Goal: Information Seeking & Learning: Learn about a topic

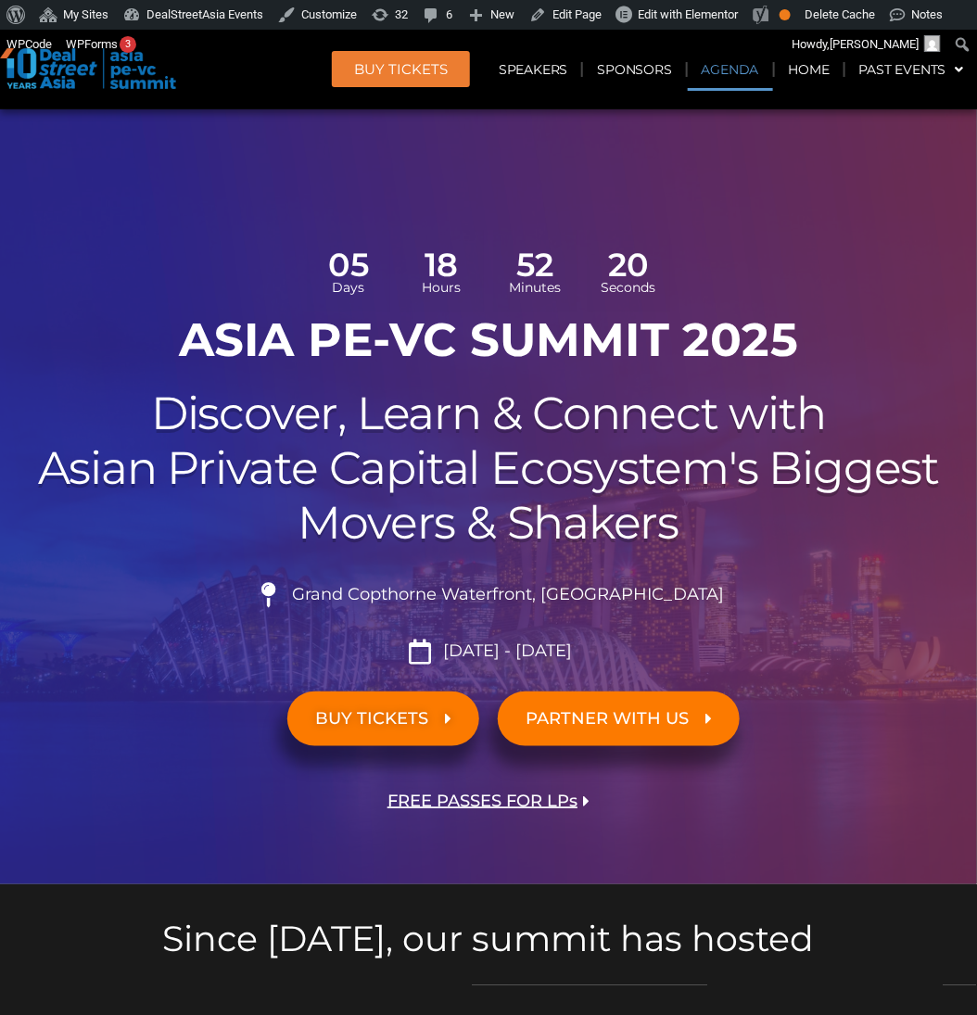
drag, startPoint x: 750, startPoint y: 67, endPoint x: 750, endPoint y: 86, distance: 19.5
click at [750, 67] on link "Agenda" at bounding box center [729, 69] width 85 height 43
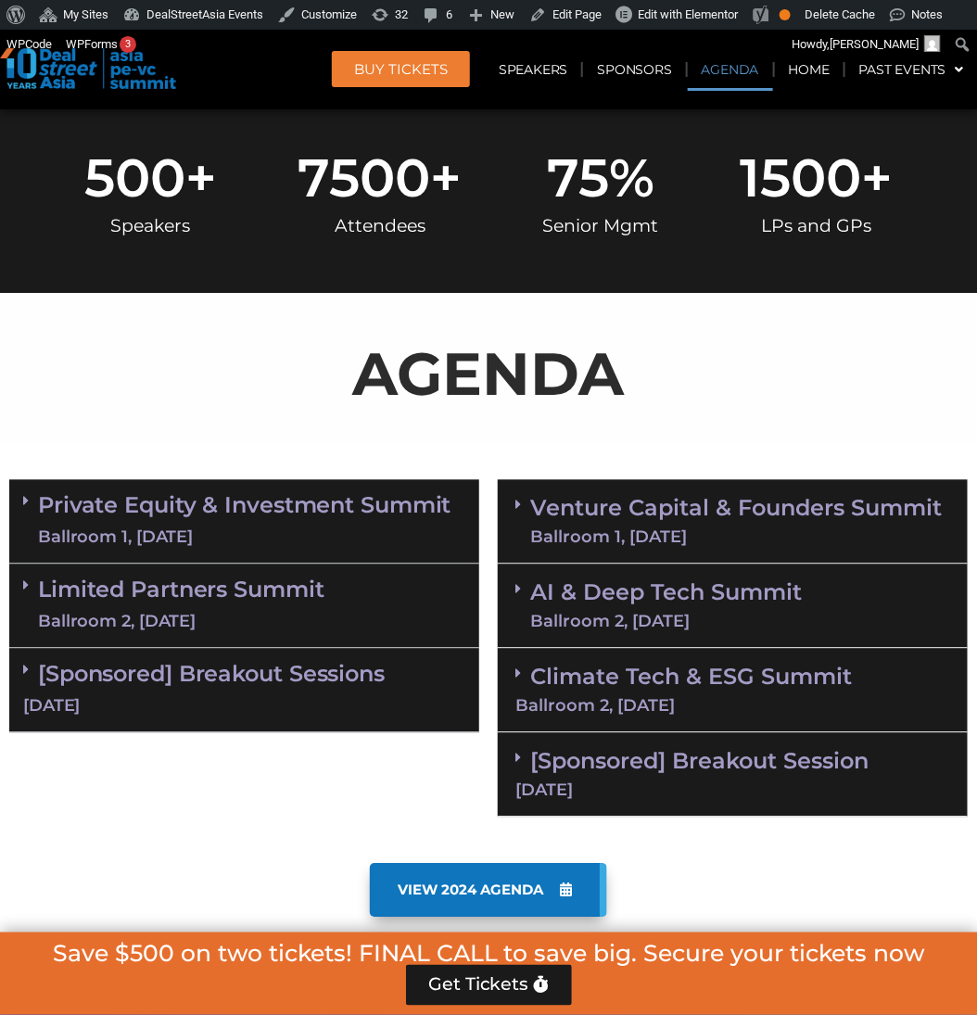
scroll to position [1066, 0]
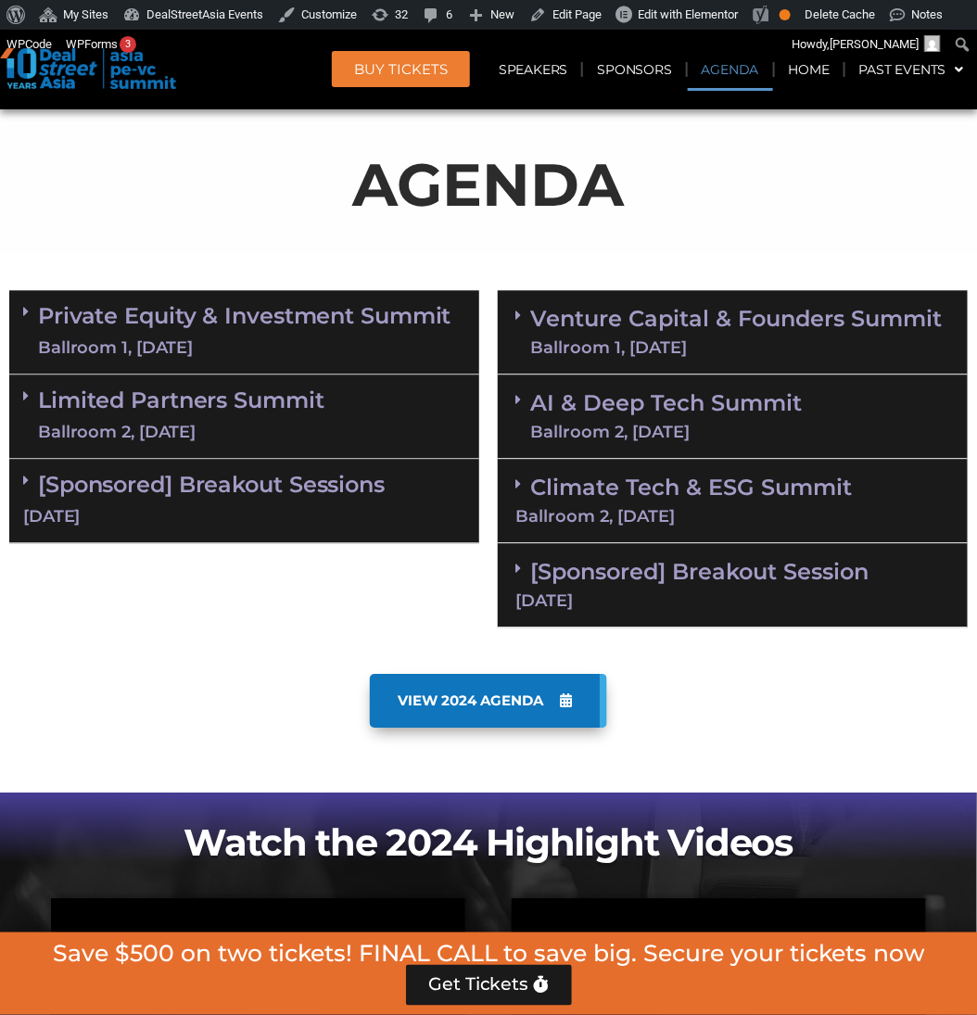
click at [767, 341] on div "Ballroom 1, [DATE]" at bounding box center [735, 347] width 411 height 17
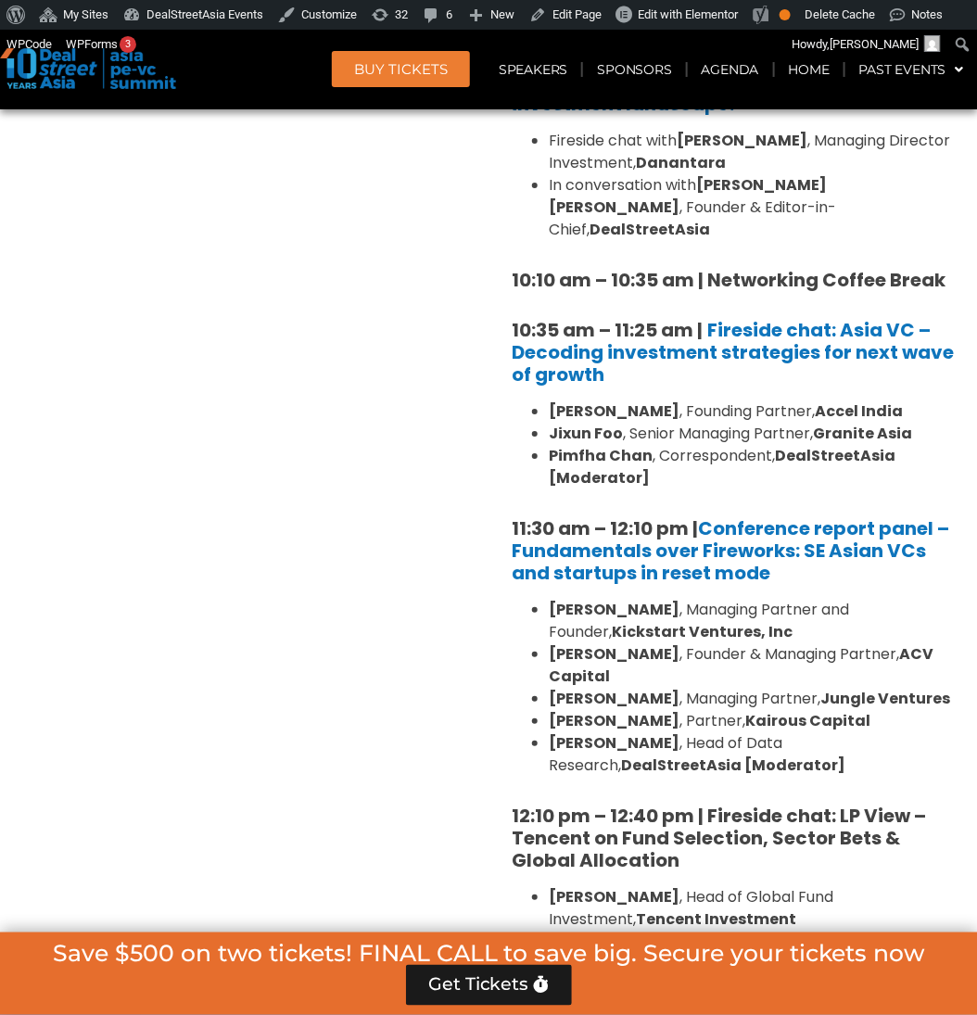
scroll to position [1761, 0]
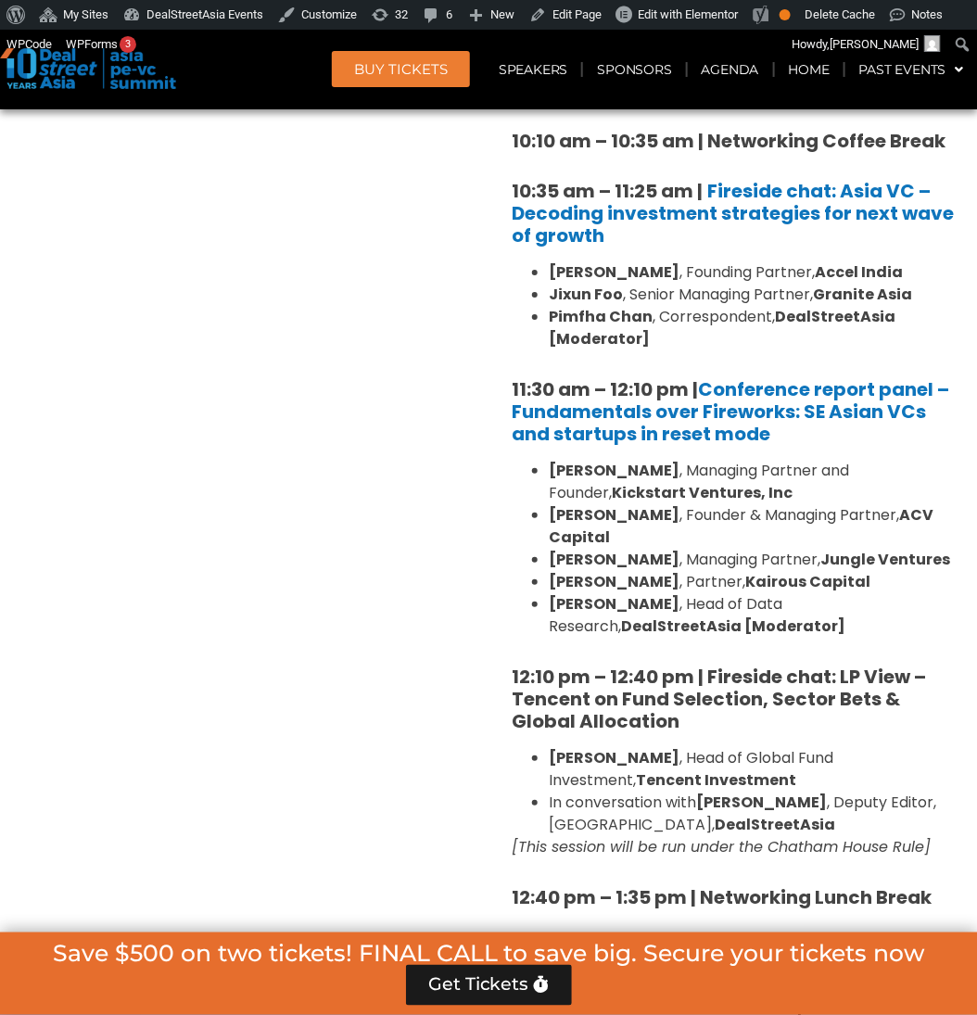
click at [712, 548] on li "[PERSON_NAME] , Managing Partner, Jungle Ventures" at bounding box center [750, 559] width 405 height 22
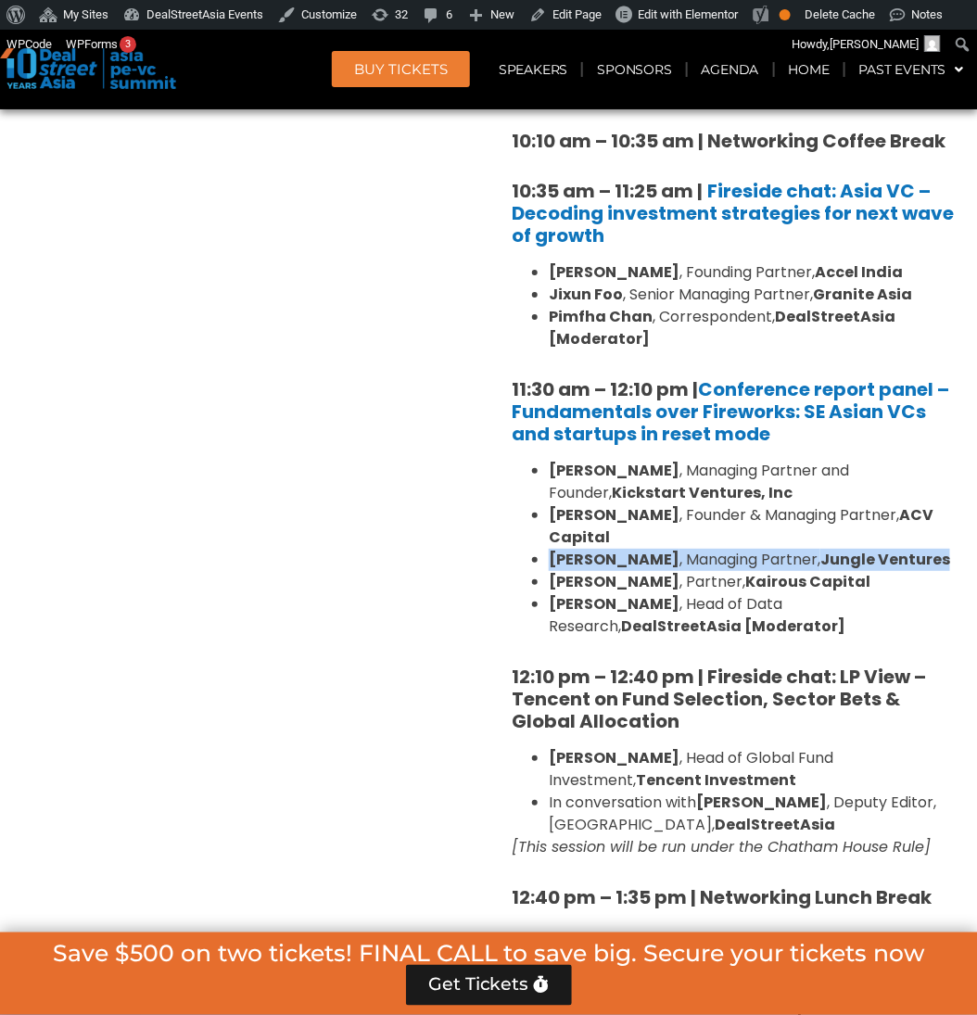
click at [712, 548] on li "[PERSON_NAME] , Managing Partner, Jungle Ventures" at bounding box center [750, 559] width 405 height 22
copy ul "[PERSON_NAME] , Managing Partner, Jungle Ventures"
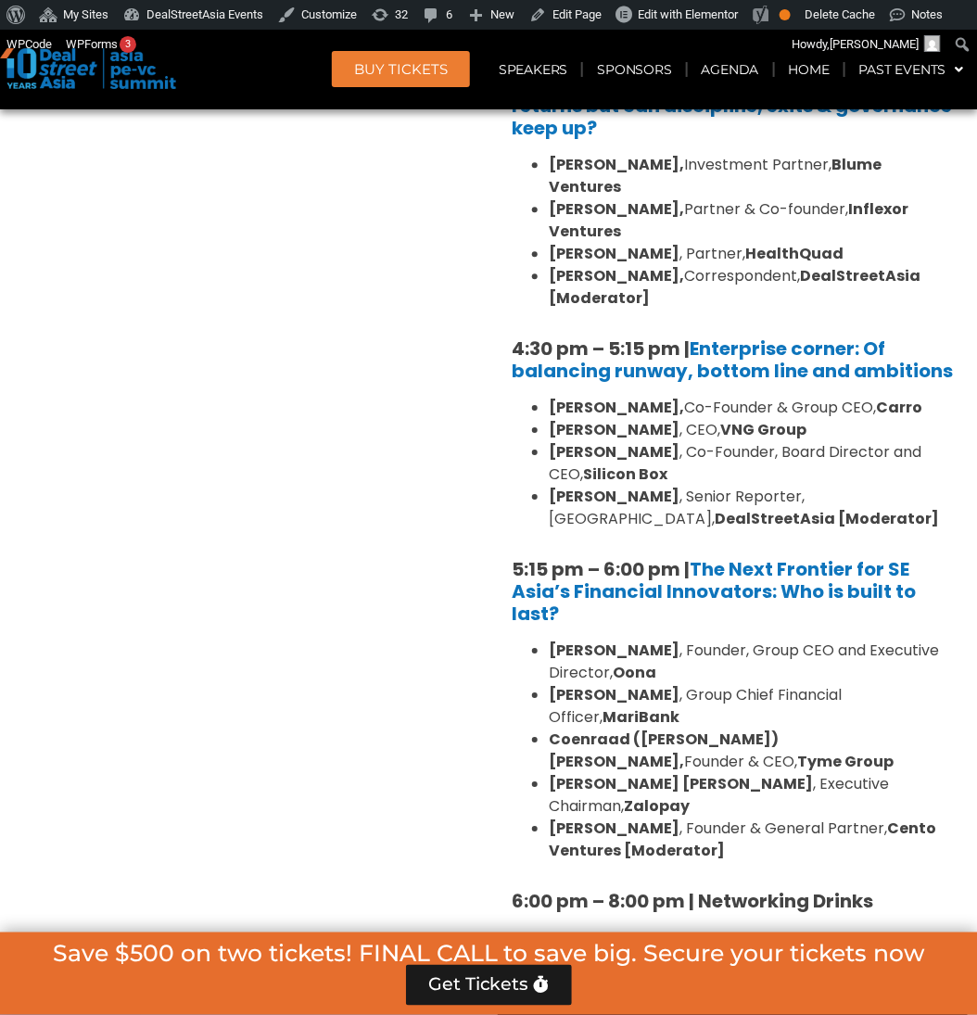
scroll to position [3429, 0]
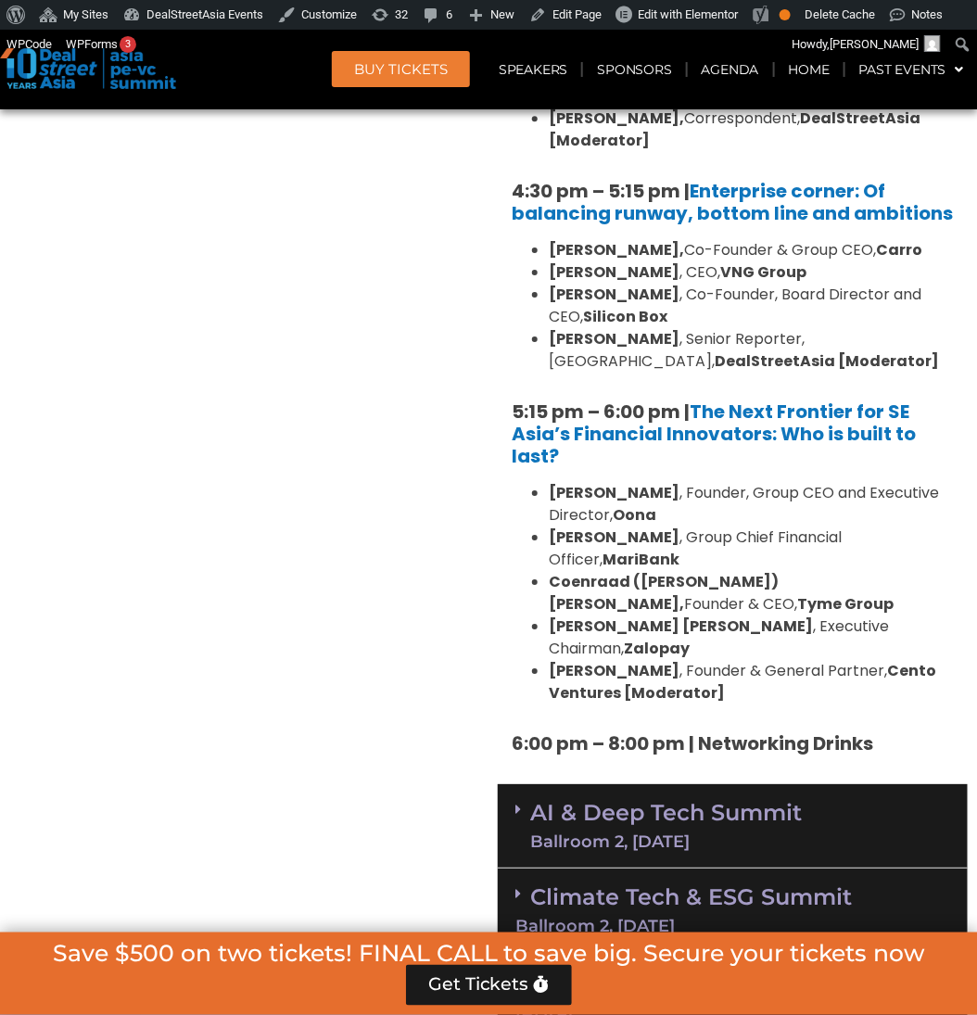
click at [728, 615] on li "[PERSON_NAME] [PERSON_NAME] , Executive Chairman, Zalopay" at bounding box center [750, 637] width 405 height 44
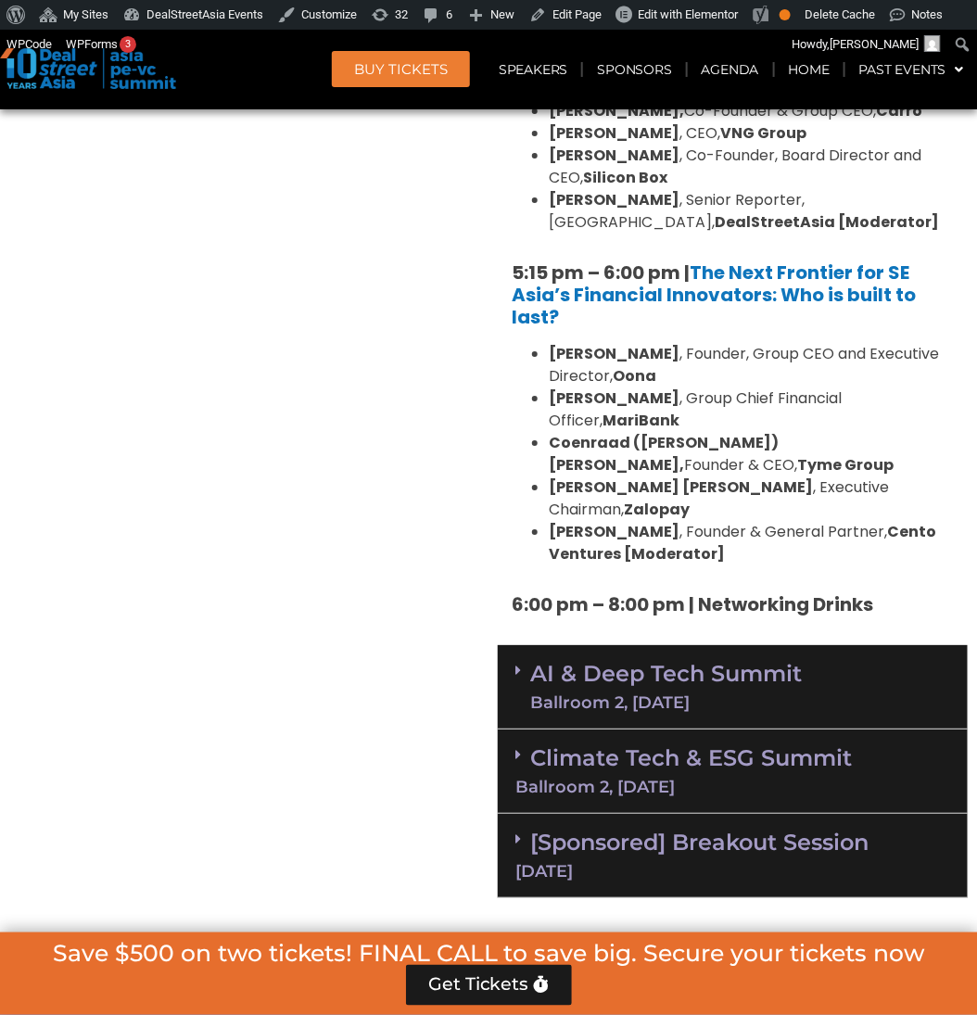
scroll to position [3707, 0]
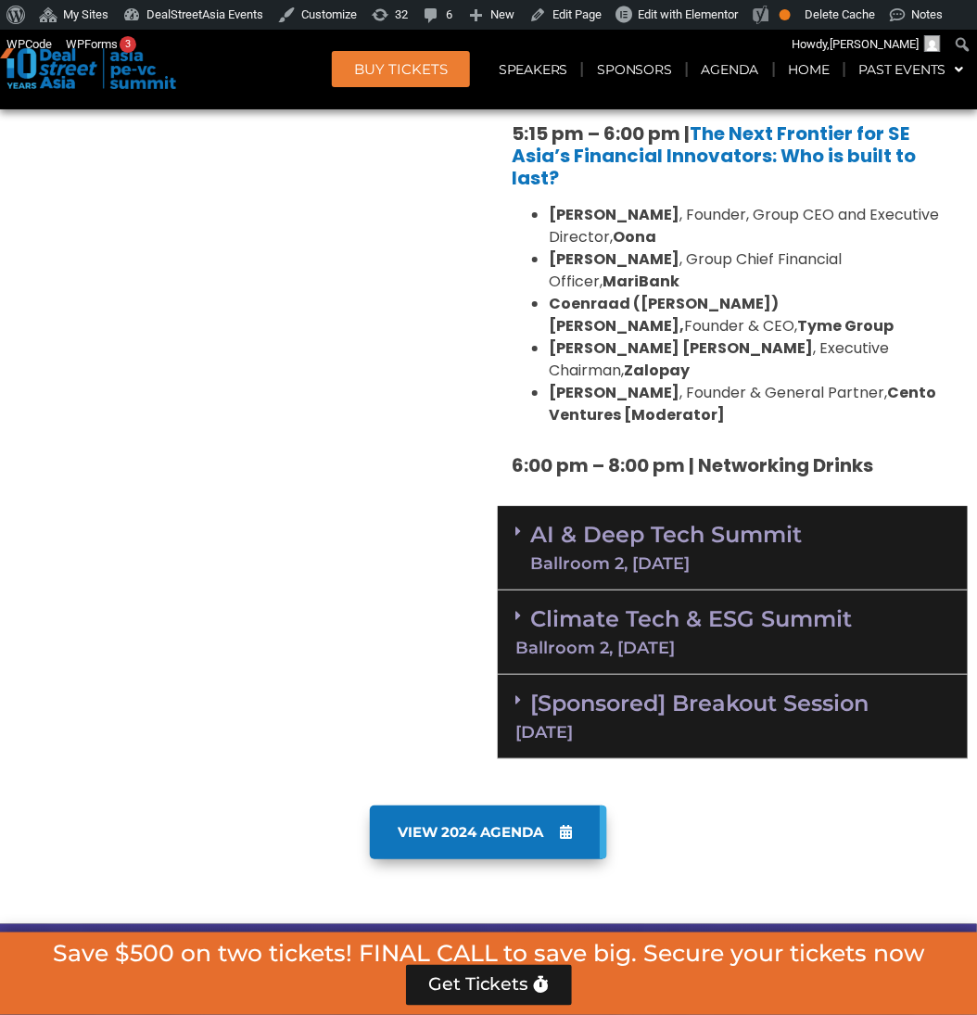
click at [786, 523] on link "AI & Deep Tech Summit Ballroom 2, [DATE]" at bounding box center [665, 547] width 271 height 48
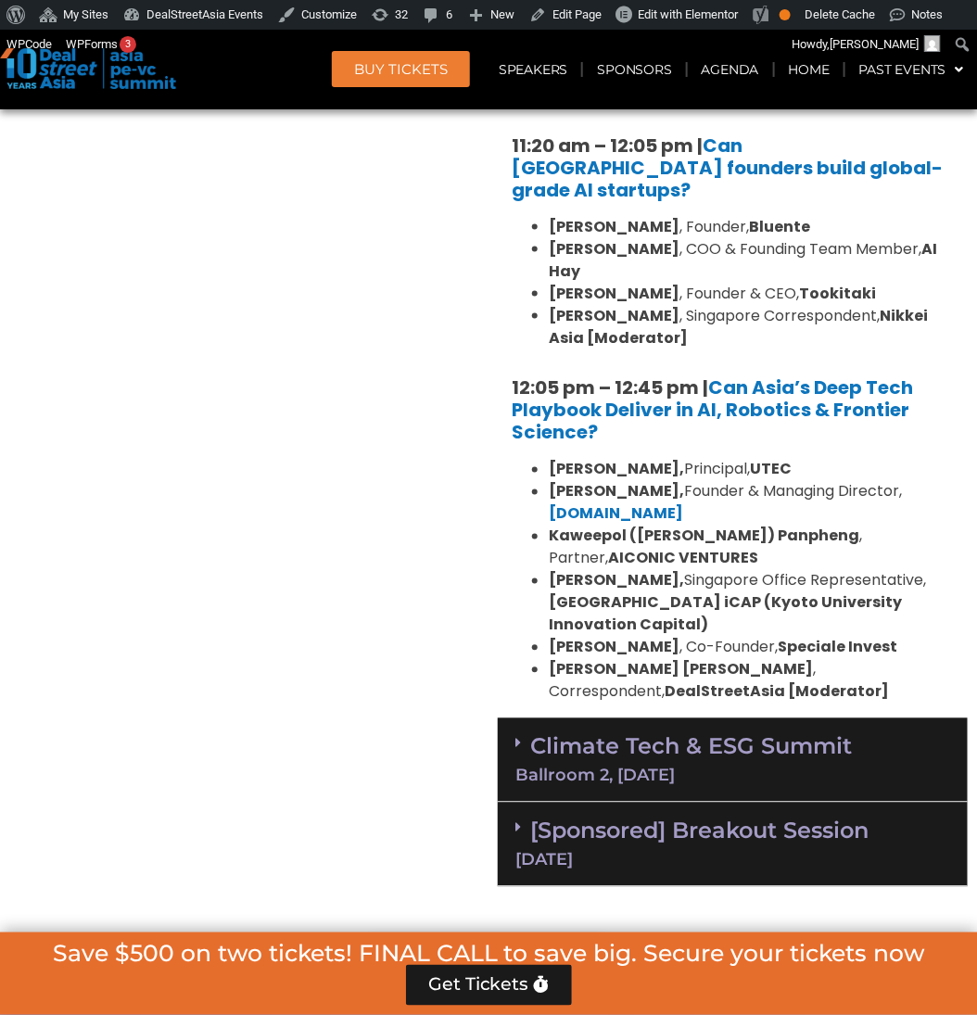
scroll to position [4680, 0]
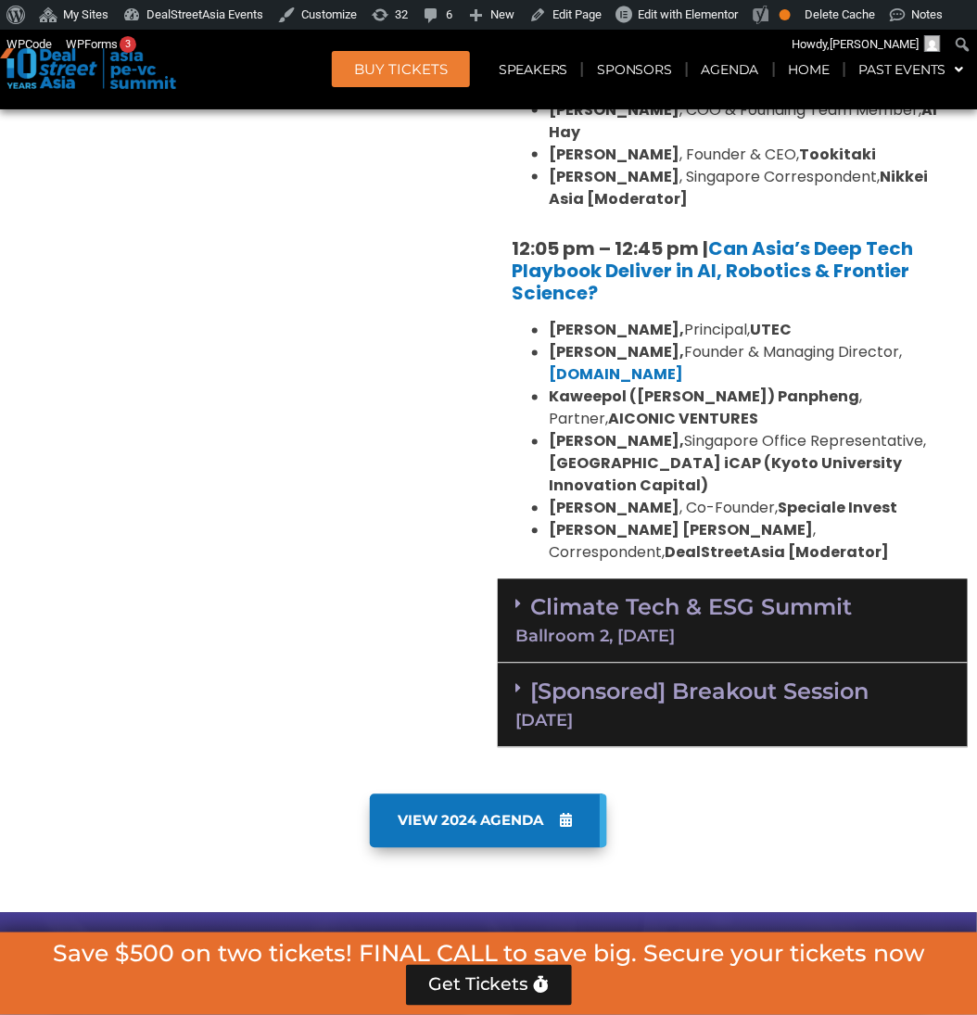
click at [788, 628] on div "Ballroom 2, [DATE]" at bounding box center [732, 636] width 435 height 17
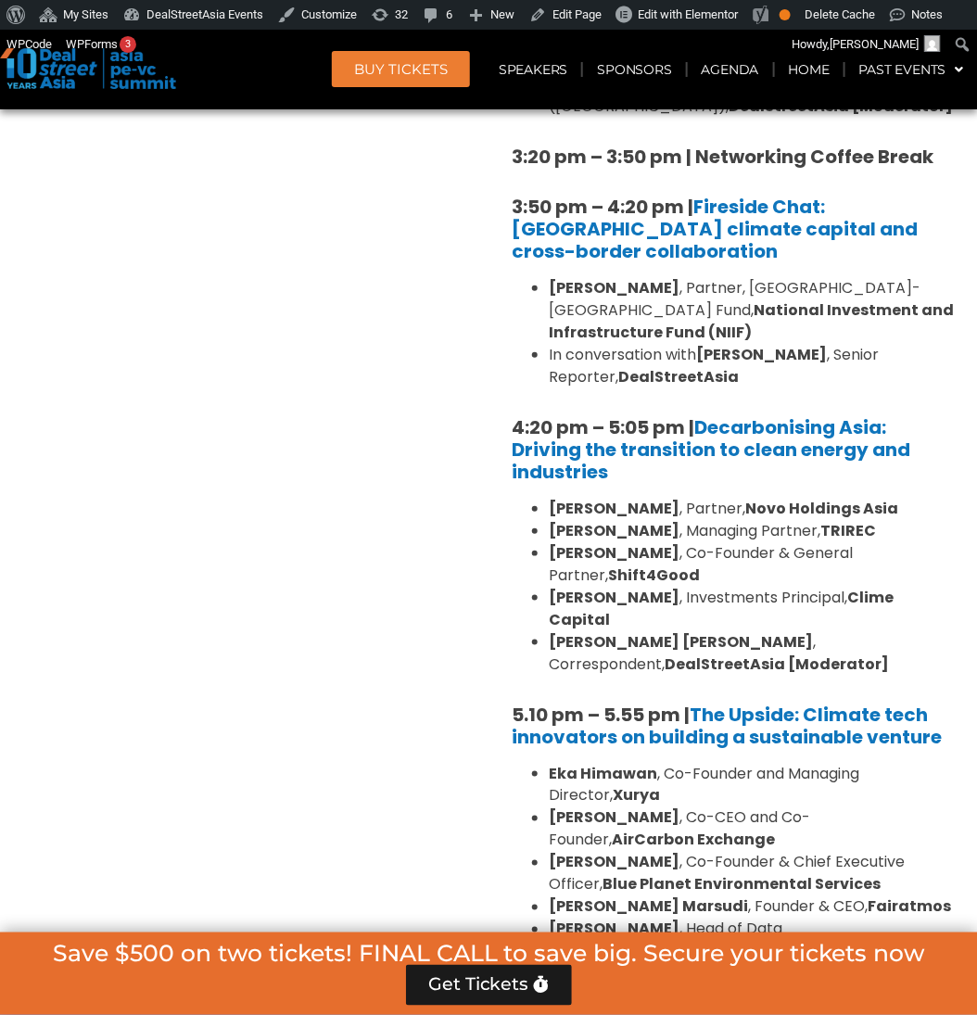
scroll to position [6069, 0]
